Goal: Entertainment & Leisure: Consume media (video, audio)

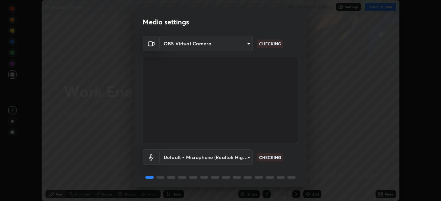
scroll to position [24, 0]
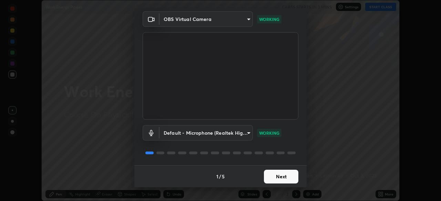
click at [284, 179] on button "Next" at bounding box center [281, 177] width 34 height 14
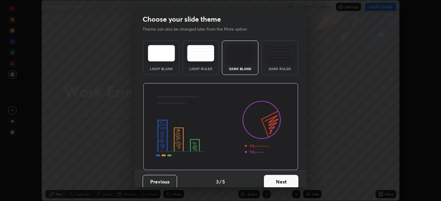
click at [288, 179] on button "Next" at bounding box center [281, 182] width 34 height 14
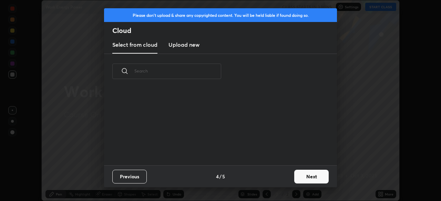
click at [290, 179] on div "Previous 4 / 5 Next" at bounding box center [220, 177] width 233 height 22
click at [295, 180] on button "Next" at bounding box center [311, 177] width 34 height 14
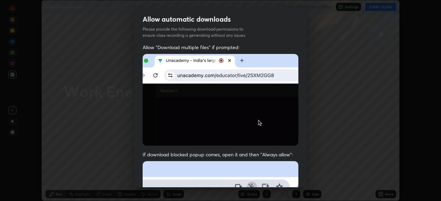
click at [301, 178] on div "Allow "Download multiple files" if prompted: If download blocked popup comes, o…" at bounding box center [220, 189] width 172 height 290
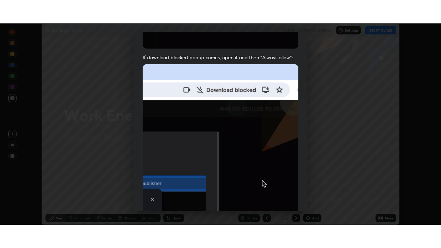
scroll to position [165, 0]
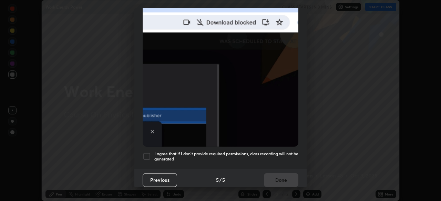
click at [286, 151] on h5 "I agree that if I don't provide required permissions, class recording will not …" at bounding box center [226, 156] width 144 height 11
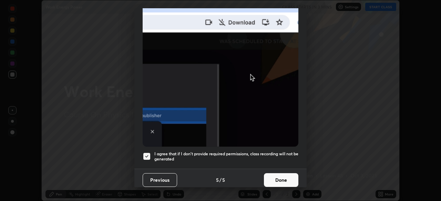
click at [285, 178] on button "Done" at bounding box center [281, 180] width 34 height 14
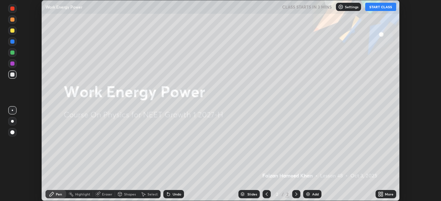
click at [381, 193] on icon at bounding box center [382, 193] width 2 height 2
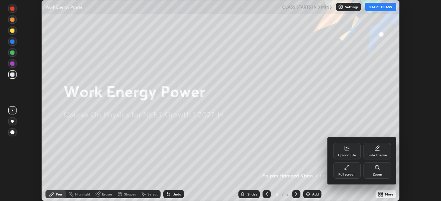
click at [354, 169] on div "Full screen" at bounding box center [347, 170] width 28 height 17
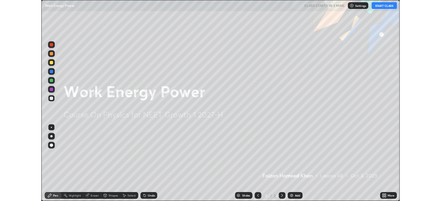
scroll to position [248, 441]
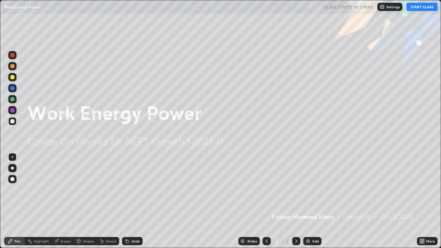
click at [420, 201] on icon at bounding box center [421, 240] width 2 height 2
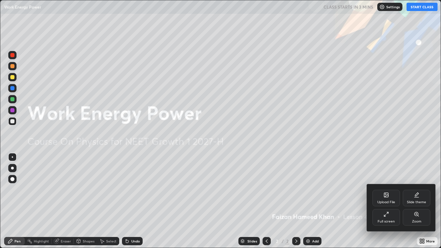
click at [389, 201] on div "Full screen" at bounding box center [385, 221] width 17 height 3
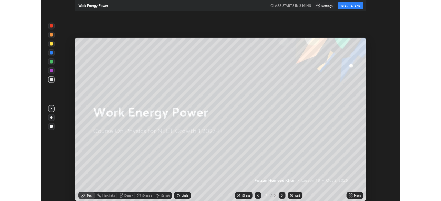
scroll to position [34213, 33974]
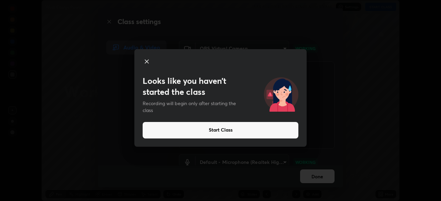
click at [251, 132] on button "Start Class" at bounding box center [220, 130] width 156 height 17
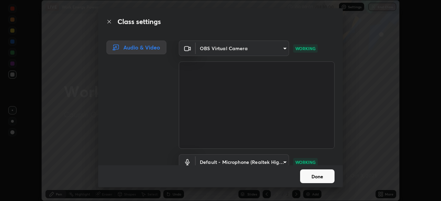
click at [325, 172] on button "Done" at bounding box center [317, 177] width 34 height 14
